Goal: Information Seeking & Learning: Learn about a topic

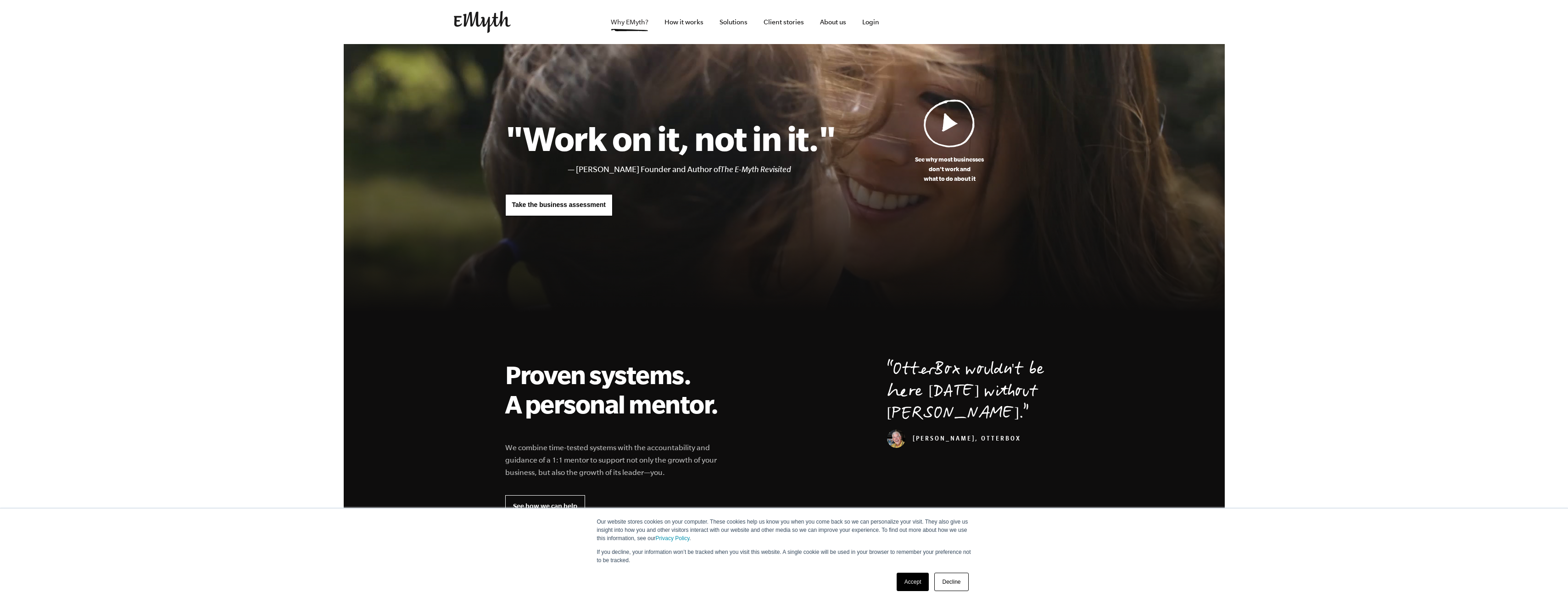
click at [633, 22] on link "Why EMyth?" at bounding box center [629, 22] width 52 height 44
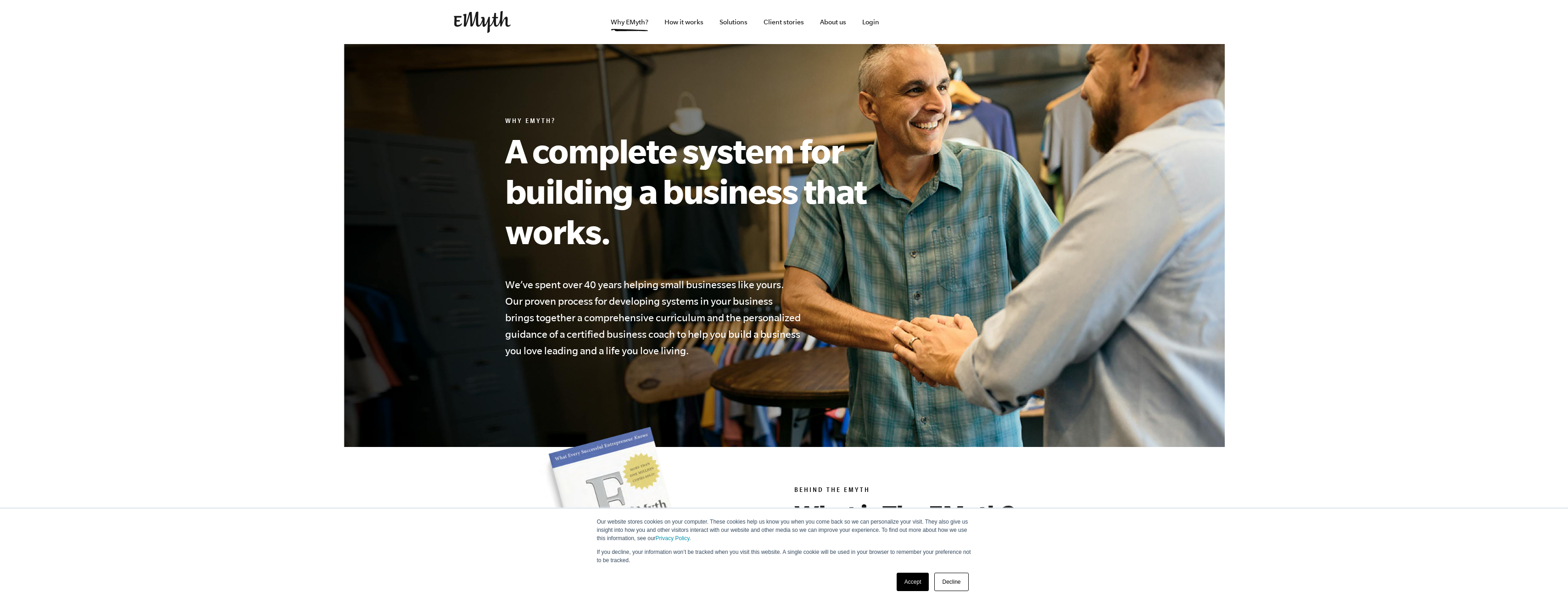
click at [906, 586] on link "Accept" at bounding box center [913, 582] width 33 height 19
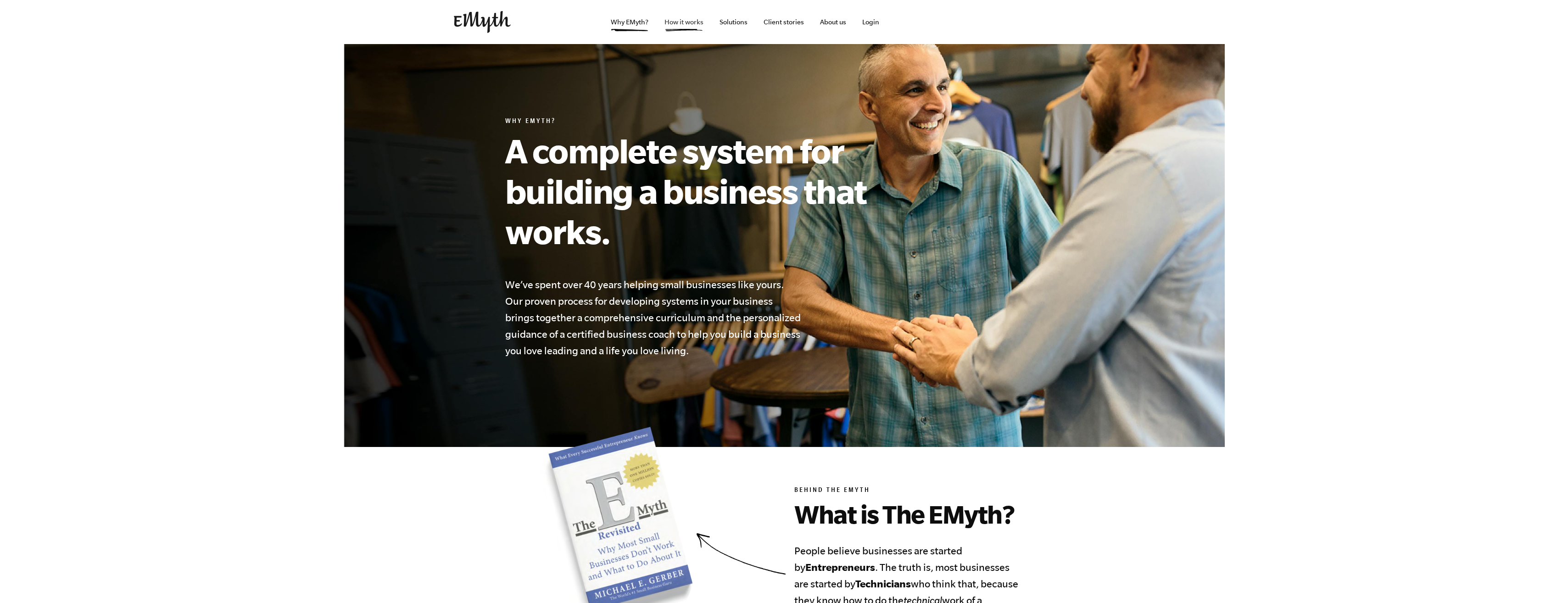
click at [687, 26] on link "How it works" at bounding box center [683, 22] width 54 height 44
